Goal: Navigation & Orientation: Find specific page/section

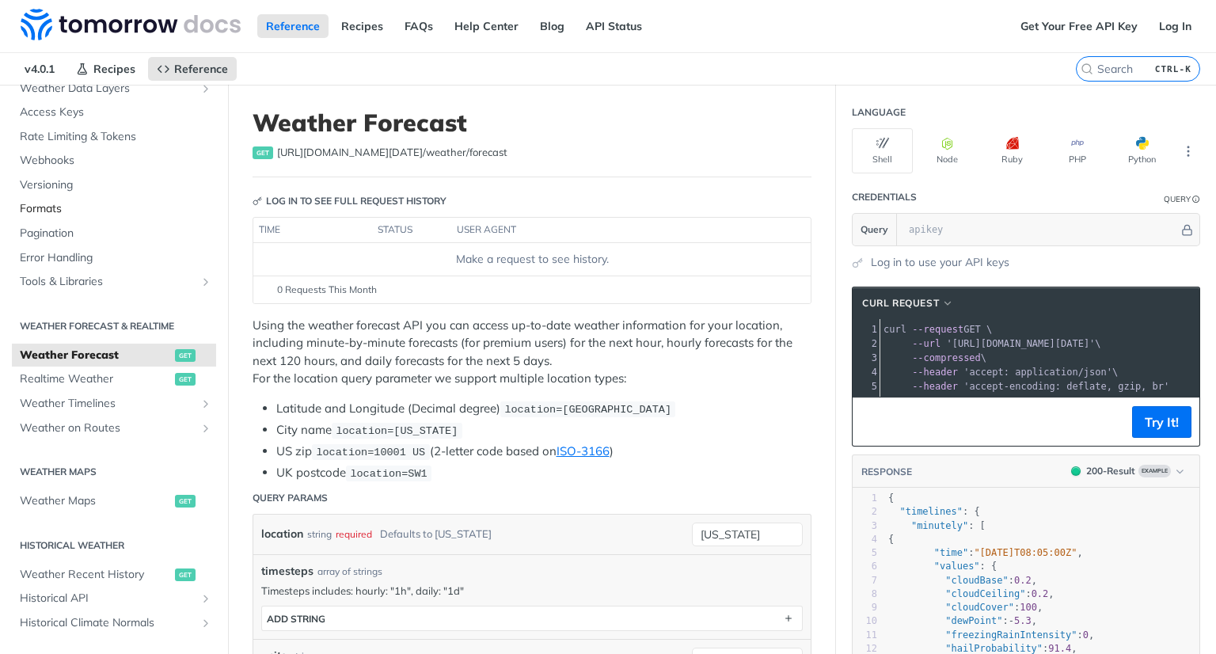
scroll to position [120, 0]
click at [95, 377] on span "Realtime Weather" at bounding box center [95, 379] width 151 height 16
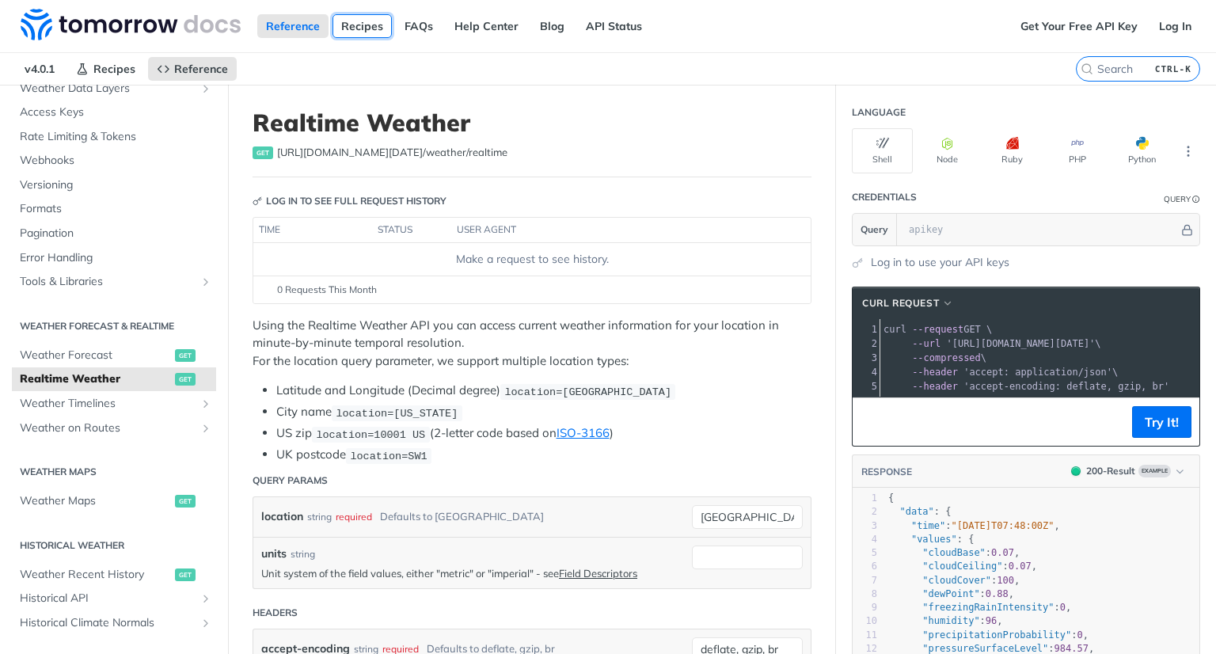
click at [361, 24] on link "Recipes" at bounding box center [361, 26] width 59 height 24
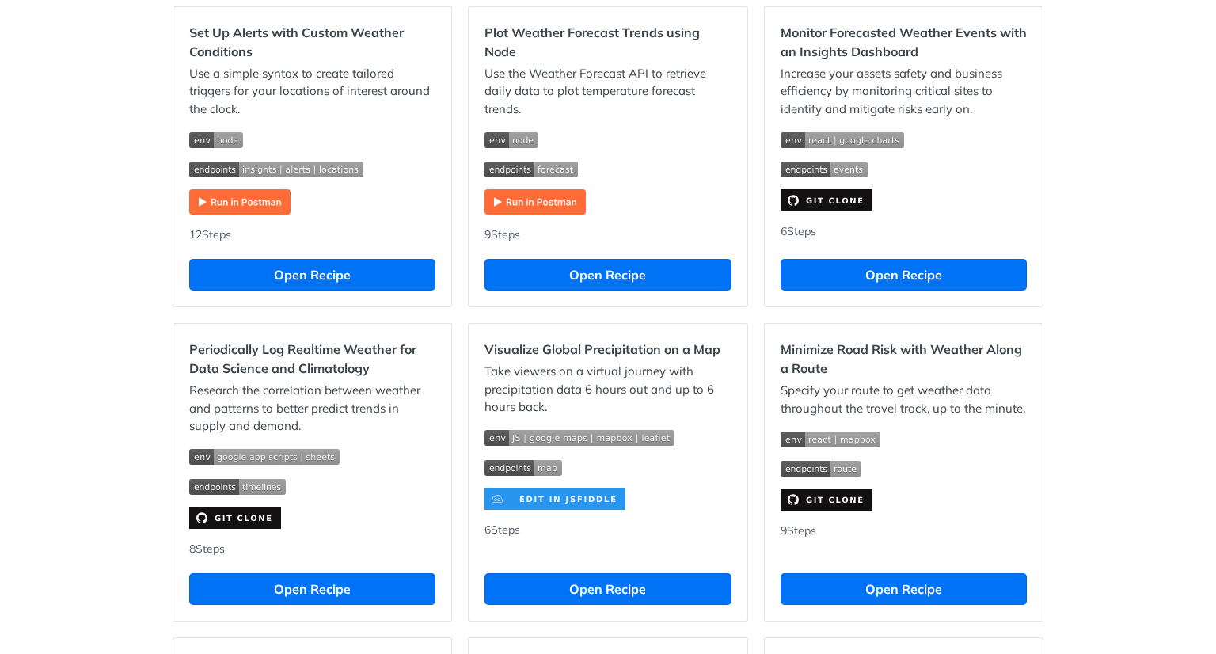
scroll to position [845, 0]
